Goal: Information Seeking & Learning: Find specific page/section

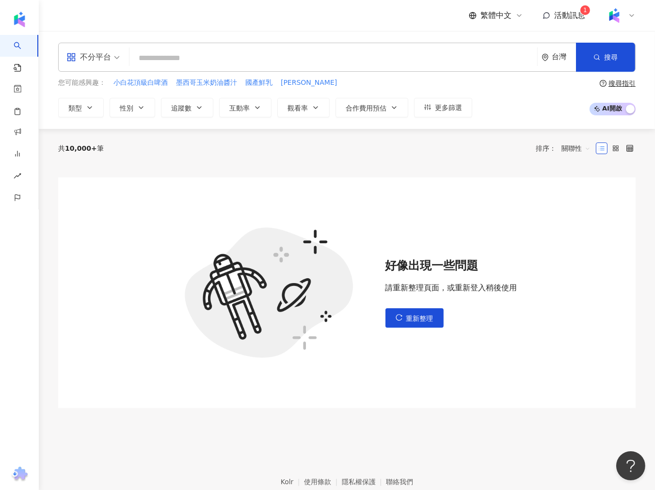
click at [204, 62] on input "search" at bounding box center [333, 58] width 400 height 18
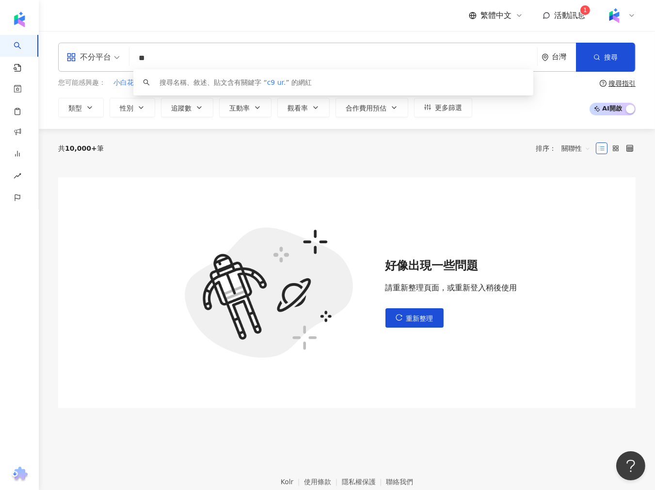
type input "*"
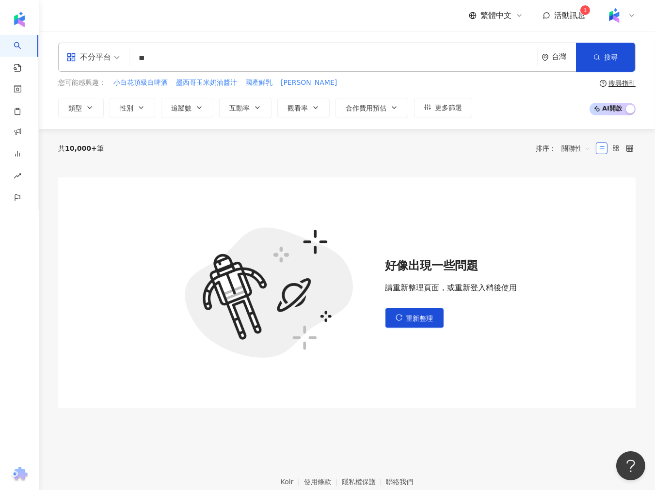
type input "*"
type input "**"
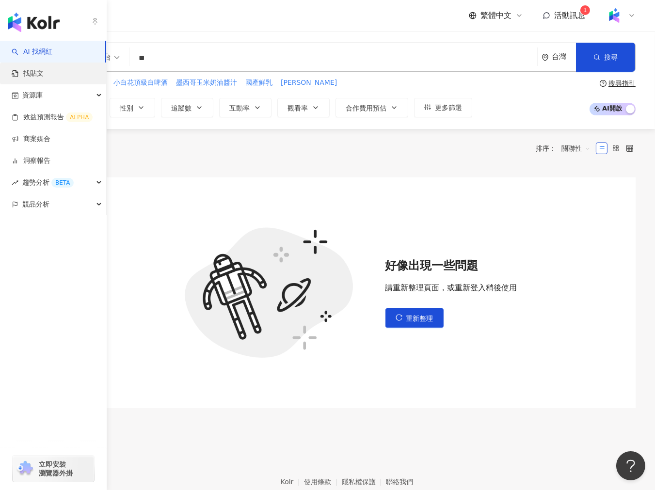
click at [41, 69] on link "找貼文" at bounding box center [28, 74] width 32 height 10
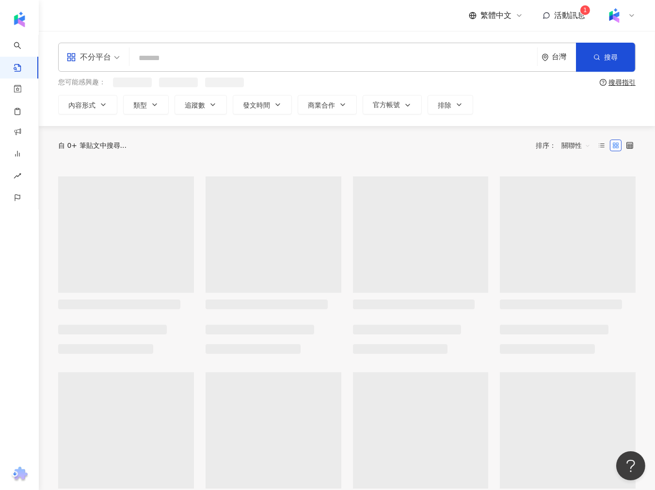
click at [212, 58] on input "search" at bounding box center [333, 58] width 400 height 21
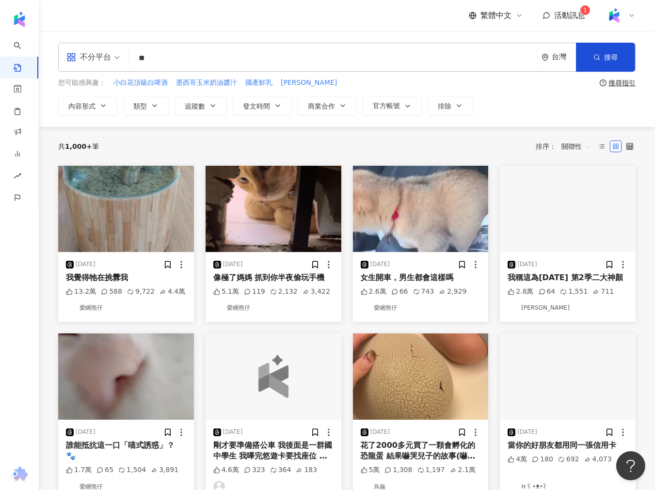
type input "**"
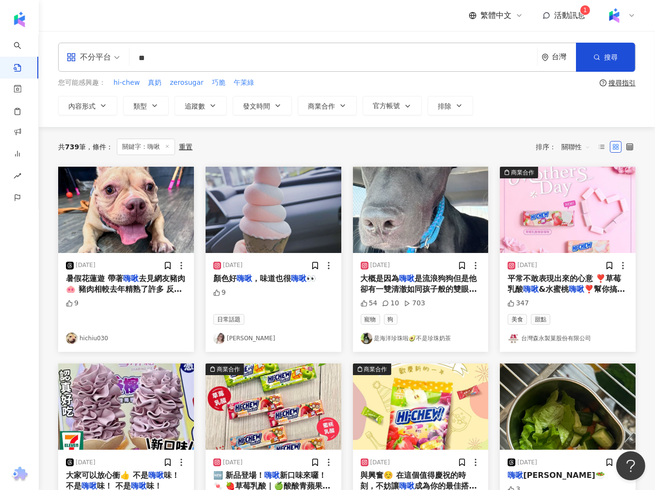
click at [181, 64] on input "**" at bounding box center [333, 58] width 400 height 21
click at [603, 61] on button "搜尋" at bounding box center [605, 57] width 59 height 29
click at [595, 54] on icon "button" at bounding box center [596, 57] width 7 height 7
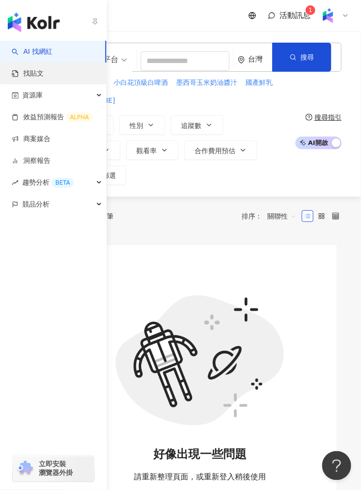
click at [24, 69] on link "找貼文" at bounding box center [28, 74] width 32 height 10
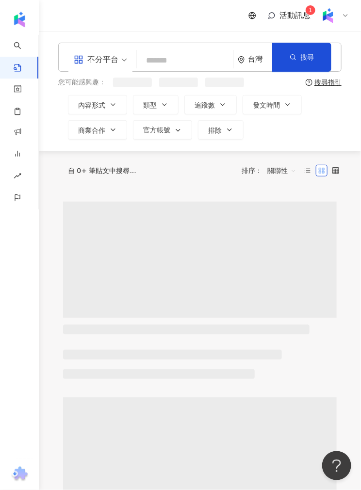
click at [174, 62] on input "search" at bounding box center [185, 60] width 89 height 21
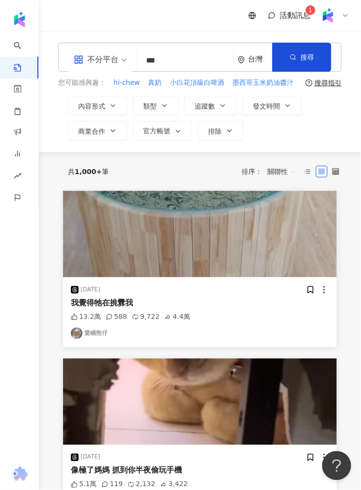
type input "***"
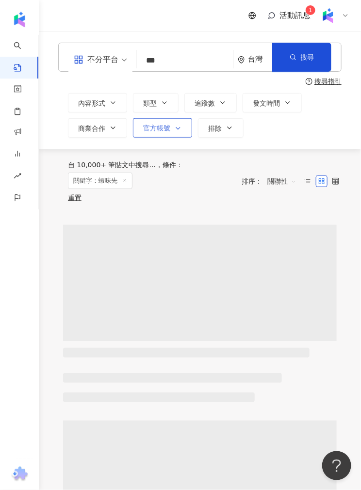
click at [175, 123] on button "官方帳號" at bounding box center [162, 127] width 59 height 19
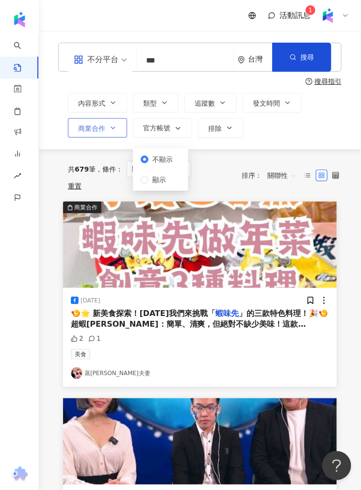
click at [120, 133] on button "商業合作" at bounding box center [97, 127] width 59 height 19
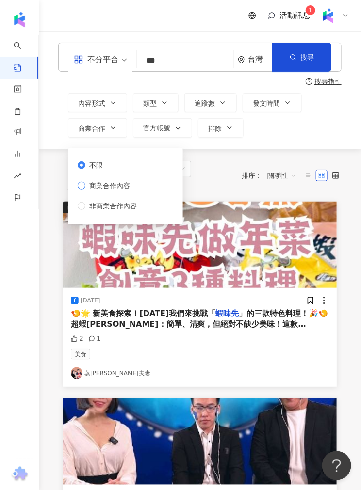
click at [109, 190] on span "商業合作內容" at bounding box center [109, 185] width 48 height 11
click at [287, 171] on span "關聯性" at bounding box center [281, 176] width 29 height 16
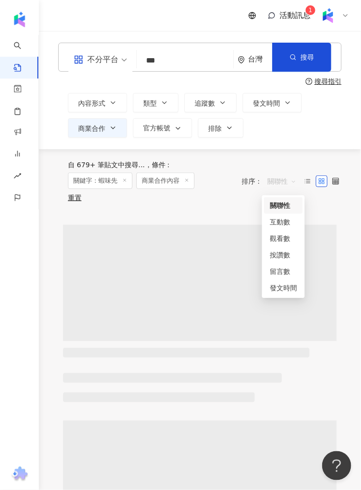
click at [277, 208] on div "關聯性" at bounding box center [283, 205] width 27 height 11
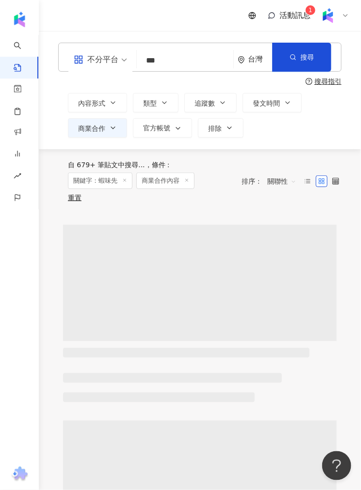
click at [278, 187] on span "關聯性" at bounding box center [281, 182] width 29 height 16
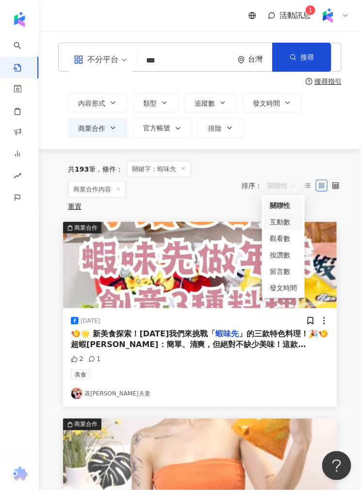
click at [280, 222] on div "互動數" at bounding box center [283, 222] width 27 height 11
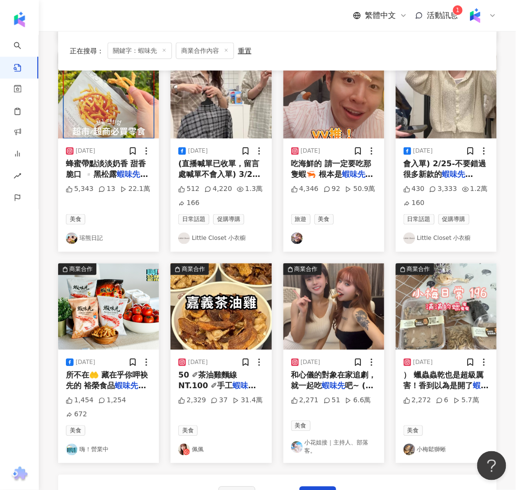
scroll to position [377, 0]
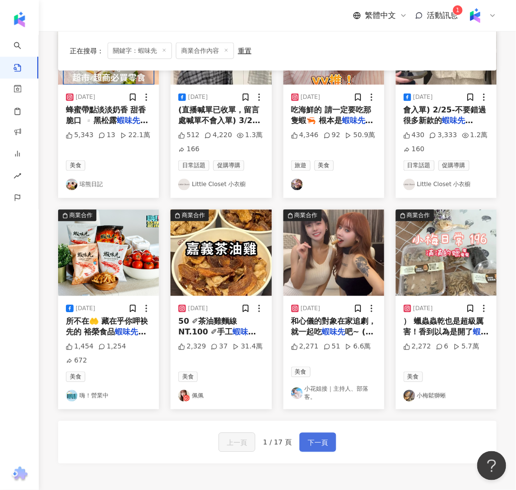
click at [308, 438] on span "下一頁" at bounding box center [318, 443] width 20 height 12
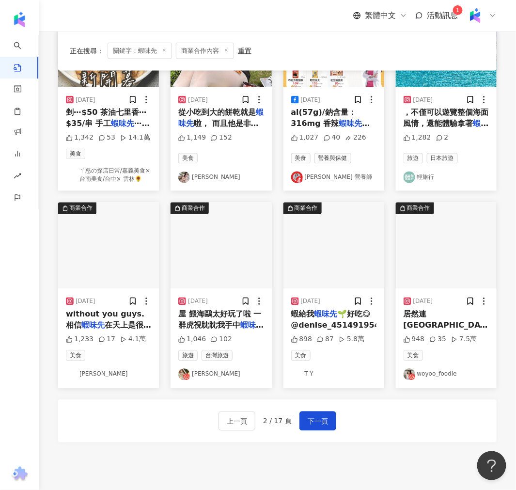
scroll to position [431, 0]
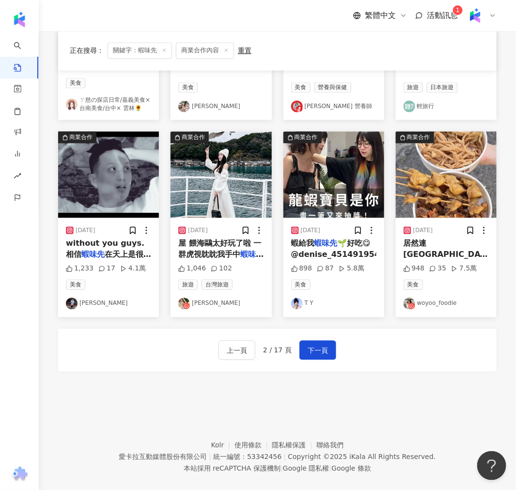
click at [315, 361] on div "上一頁 2 / 17 頁 下一頁" at bounding box center [277, 350] width 439 height 43
click at [315, 351] on span "下一頁" at bounding box center [318, 351] width 20 height 12
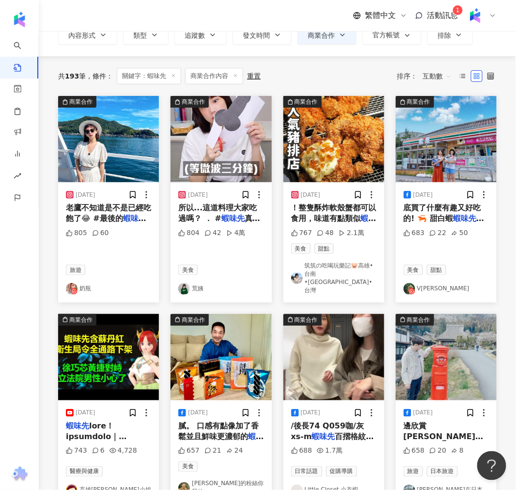
scroll to position [337, 0]
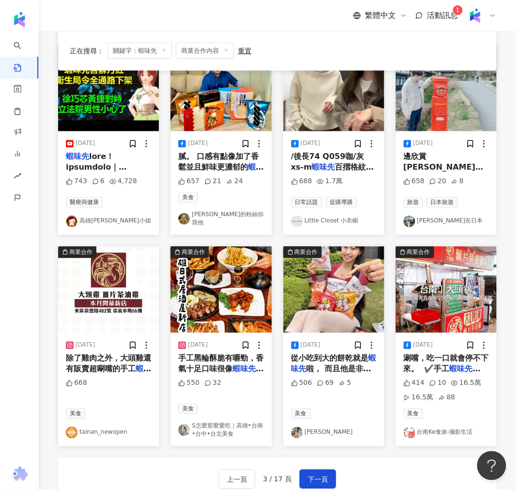
click at [303, 284] on img "button" at bounding box center [334, 290] width 101 height 86
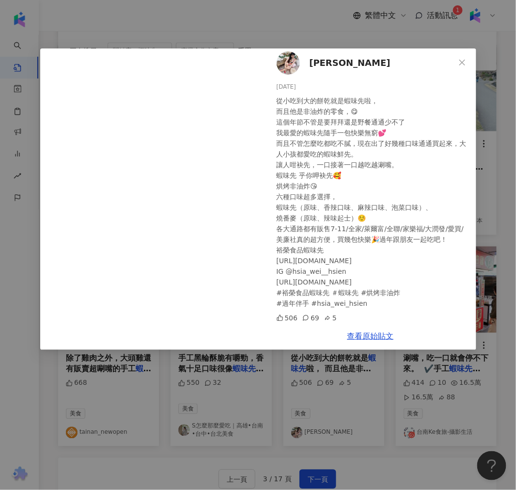
scroll to position [6, 0]
click at [253, 363] on div "妮妮 2025/1/20 從小吃到大的餅乾就是蝦味先啦， 而且他是非油炸的零食，😋 這個年節不管是要拜拜還是野餐通通少不了 我最愛的蝦味先隨手一包快樂無窮💕 …" at bounding box center [258, 245] width 516 height 490
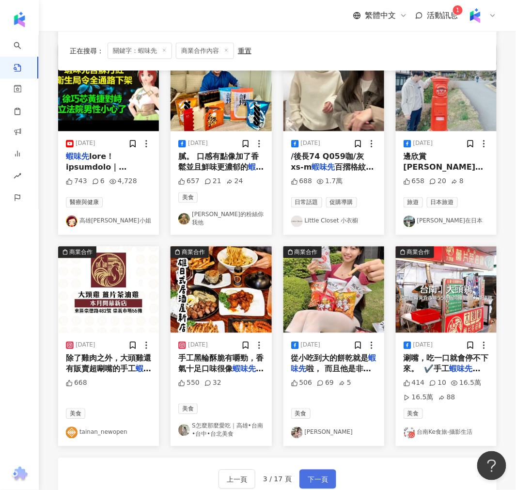
click at [324, 470] on button "下一頁" at bounding box center [318, 479] width 37 height 19
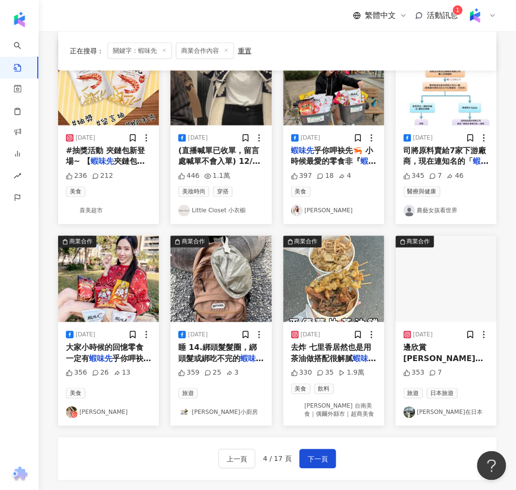
scroll to position [327, 0]
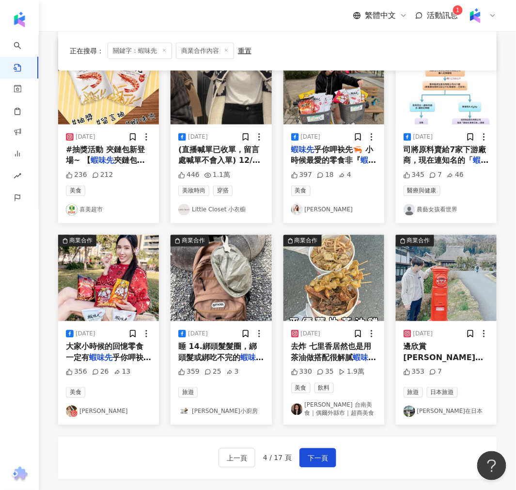
click at [243, 297] on img "button" at bounding box center [221, 278] width 101 height 86
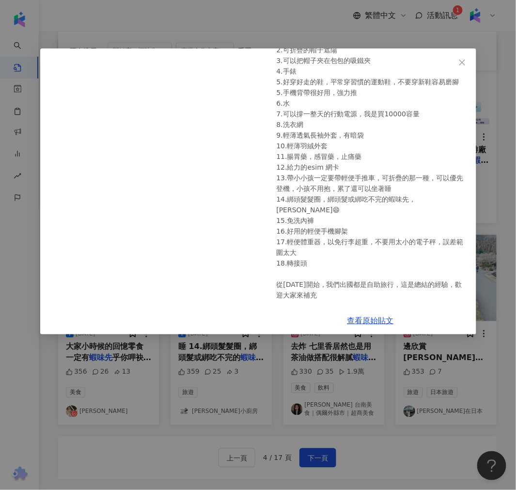
scroll to position [106, 0]
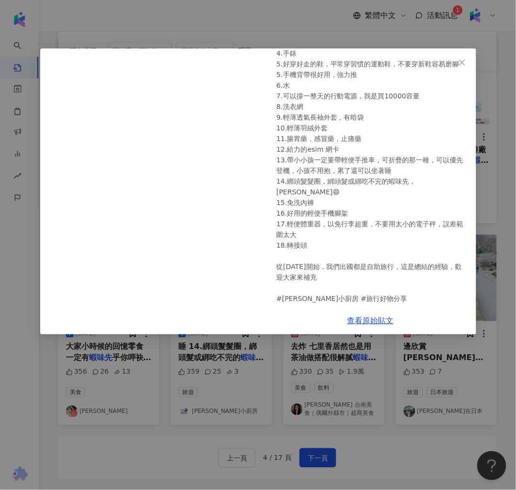
click at [274, 367] on div "愛瑪小廚房 2024/4/16 旅行好物分享 1.有分層的大背包 2.可折疊的帽子遮陽 3.可以把帽子夾在包包的吸鐵夾 4.手錶 5.好穿好走的鞋，平常穿習慣…" at bounding box center [258, 245] width 516 height 490
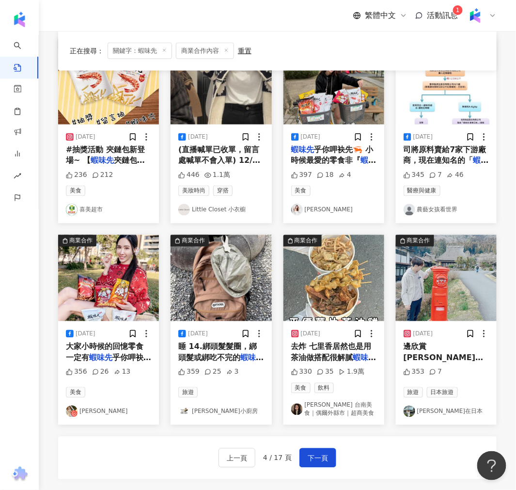
click at [99, 288] on img "button" at bounding box center [108, 278] width 101 height 86
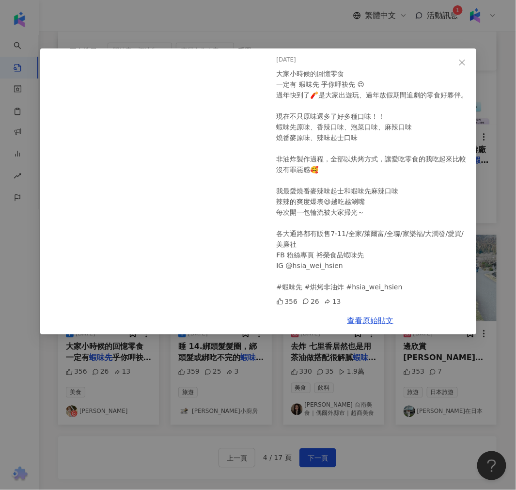
scroll to position [42, 0]
click at [265, 346] on div "妍希 2025/1/25 大家小時候的回憶零食 一定有 蝦味先 乎你呷袂先 😍 過年快到了🧨是大家出遊玩、過年放假期間追劇的零食好夥伴。 現在不只原味還多了好…" at bounding box center [258, 245] width 516 height 490
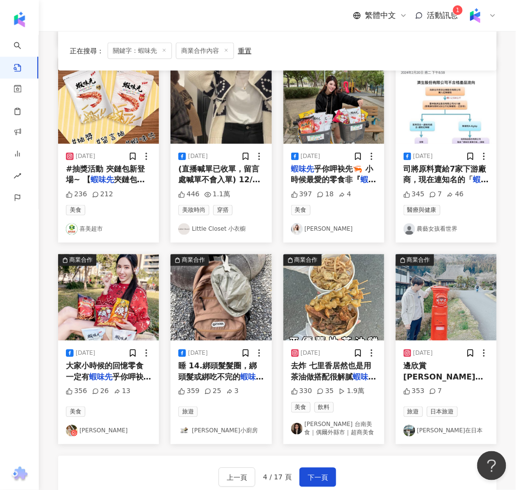
scroll to position [323, 0]
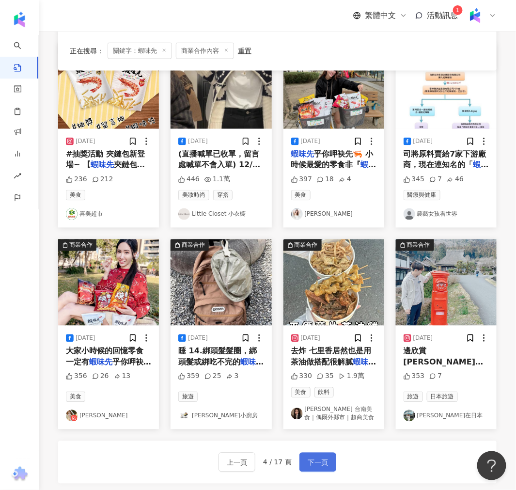
click at [321, 466] on span "下一頁" at bounding box center [318, 463] width 20 height 12
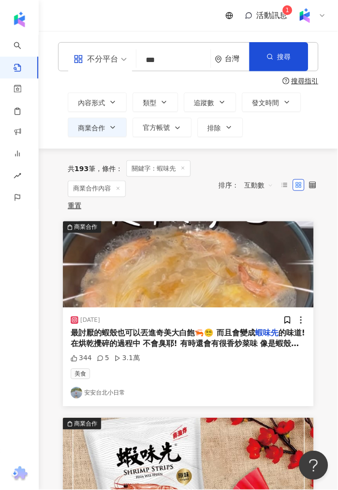
scroll to position [0, 0]
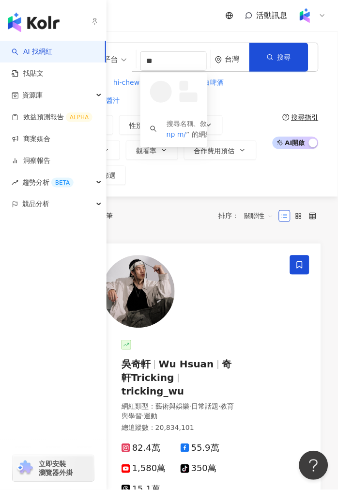
type input "*"
type input "*****"
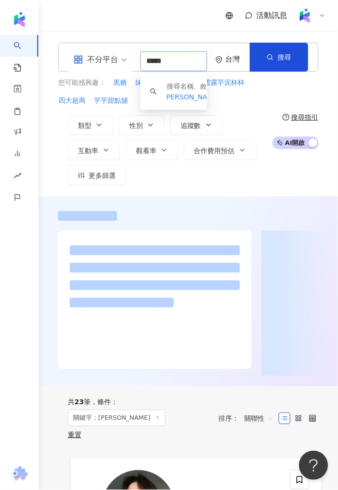
click at [173, 60] on input "*****" at bounding box center [174, 61] width 67 height 20
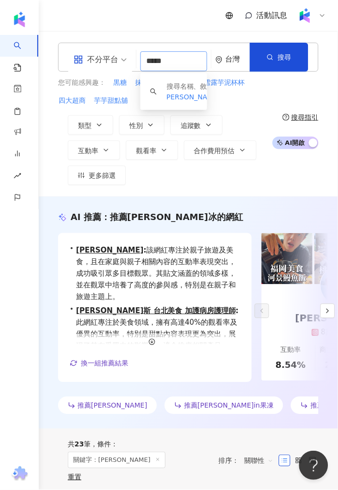
click at [173, 60] on input "*****" at bounding box center [174, 61] width 67 height 20
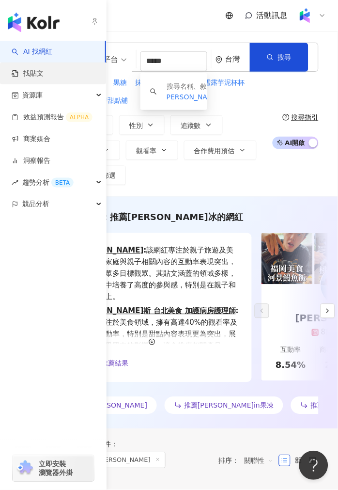
click at [31, 69] on link "找貼文" at bounding box center [28, 74] width 32 height 10
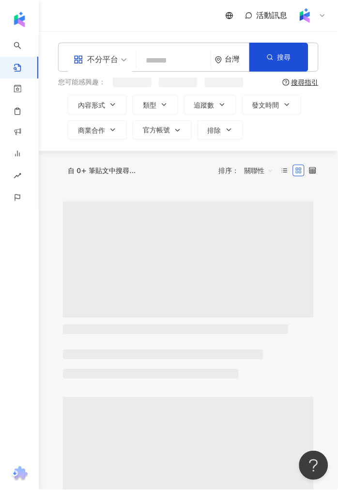
click at [148, 64] on input "search" at bounding box center [174, 60] width 66 height 21
paste input "*****"
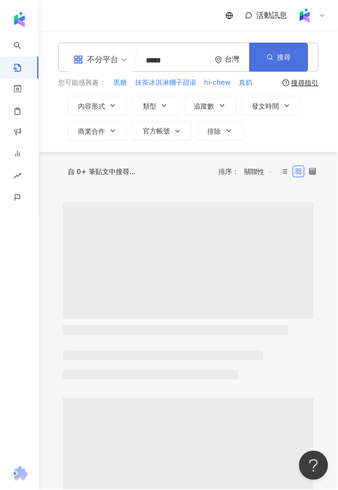
type input "*****"
click at [277, 63] on button "搜尋" at bounding box center [279, 57] width 59 height 29
